Goal: Transaction & Acquisition: Subscribe to service/newsletter

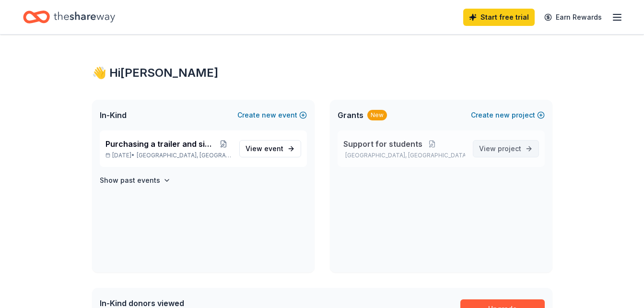
click at [496, 146] on span "View project" at bounding box center [500, 149] width 42 height 12
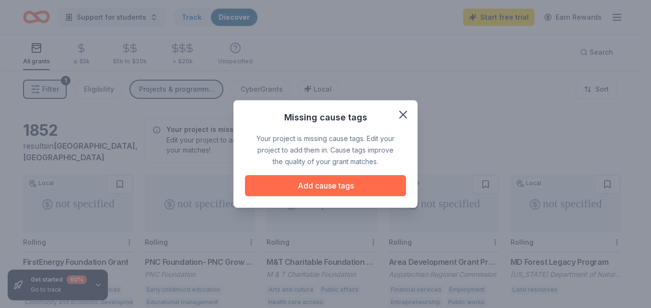
click at [395, 186] on button "Add cause tags" at bounding box center [325, 185] width 161 height 21
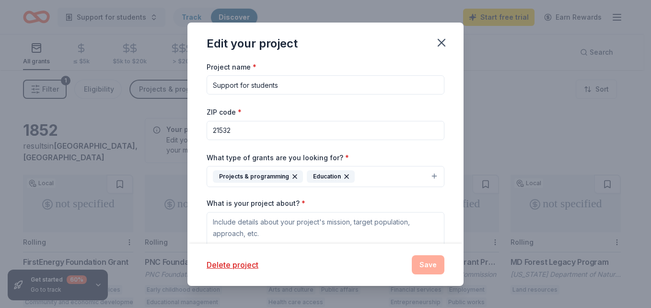
click at [293, 177] on icon "button" at bounding box center [295, 177] width 8 height 8
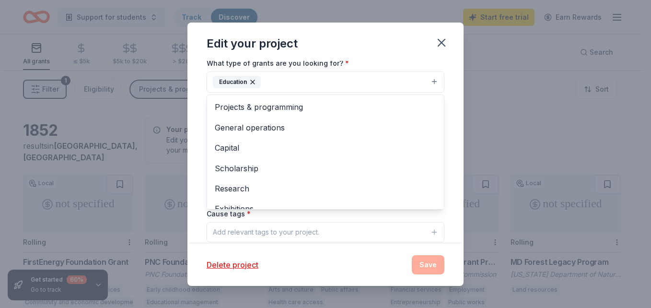
click at [215, 131] on span "General operations" at bounding box center [325, 127] width 221 height 12
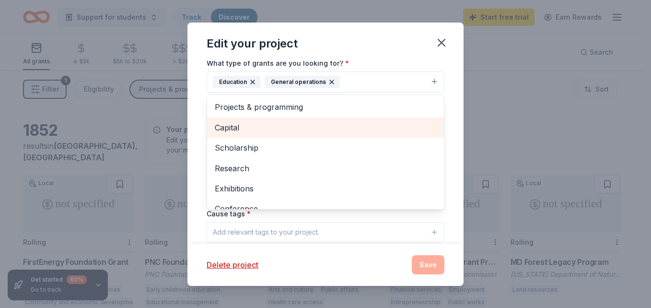
click at [221, 114] on div "Projects & programming" at bounding box center [325, 107] width 237 height 20
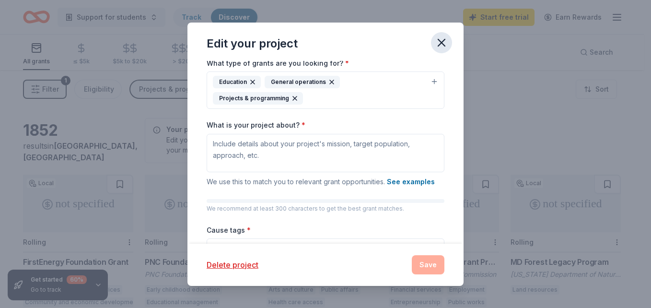
click at [447, 47] on icon "button" at bounding box center [441, 42] width 13 height 13
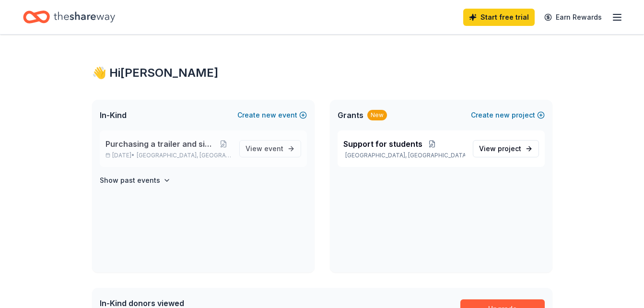
click at [152, 160] on div "Purchasing a trailer and side by side Sep 30, 2025 • Frostburg, MD View event" at bounding box center [203, 148] width 207 height 36
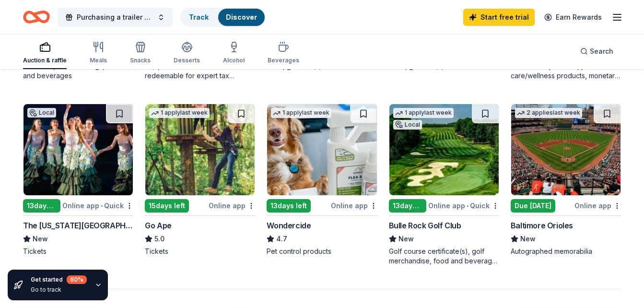
scroll to position [637, 0]
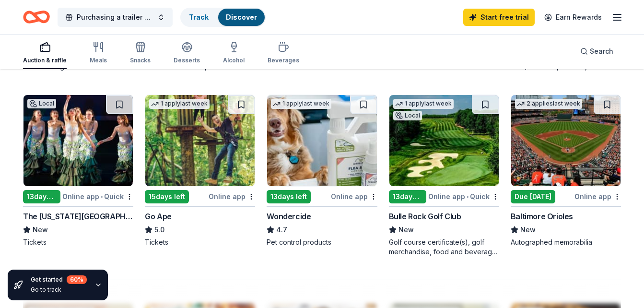
click at [44, 165] on img at bounding box center [77, 140] width 109 height 91
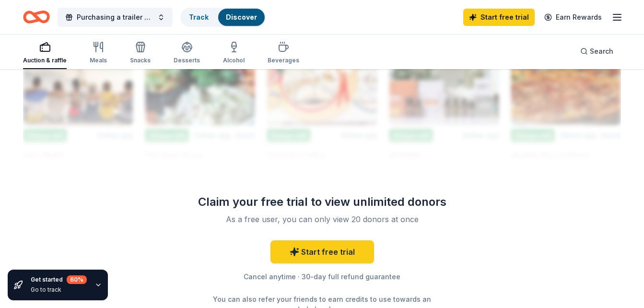
scroll to position [909, 0]
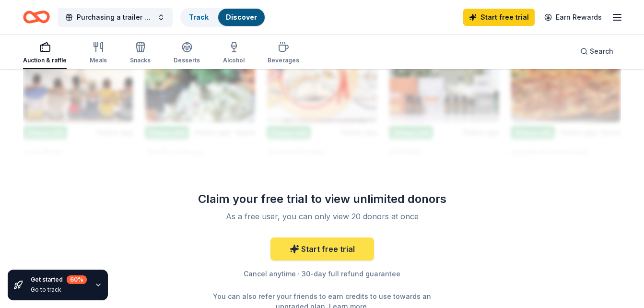
click at [295, 256] on link "Start free trial" at bounding box center [322, 248] width 104 height 23
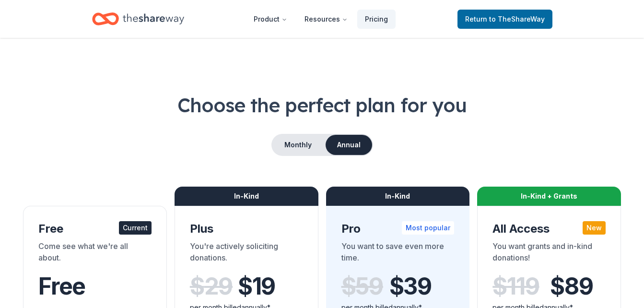
click at [58, 256] on div "Come see what we're all about." at bounding box center [94, 253] width 113 height 27
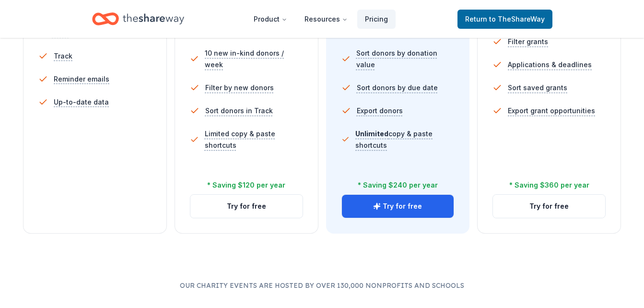
scroll to position [404, 0]
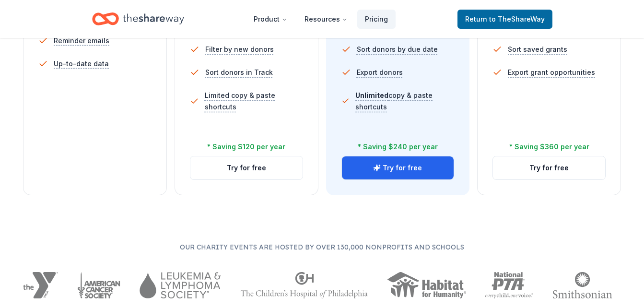
click at [72, 221] on div "Choose the perfect plan for you Monthly Annual Free Current Come see what we're…" at bounding box center [322, 21] width 644 height 667
click at [210, 175] on button "Try for free" at bounding box center [246, 167] width 112 height 23
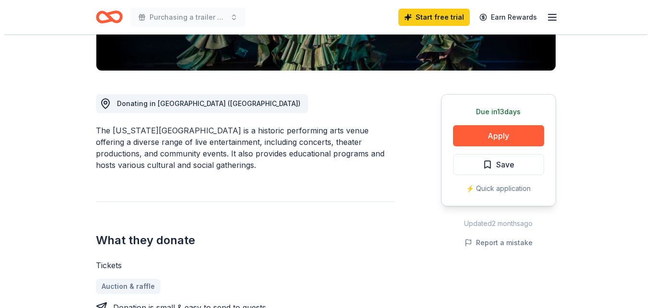
scroll to position [221, 0]
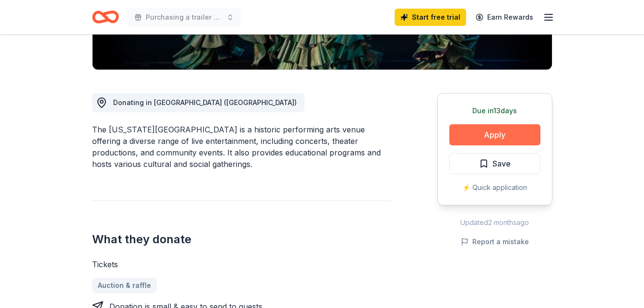
click at [470, 134] on button "Apply" at bounding box center [494, 134] width 91 height 21
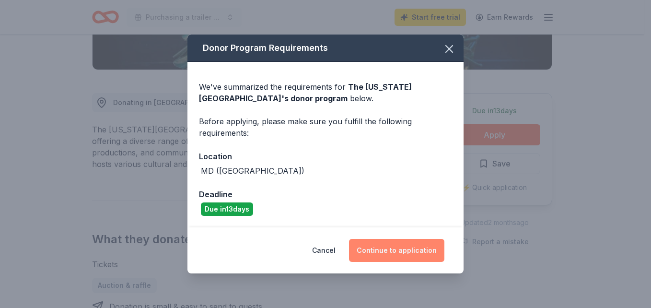
click at [405, 258] on button "Continue to application" at bounding box center [396, 250] width 95 height 23
